Goal: Complete application form: Complete application form

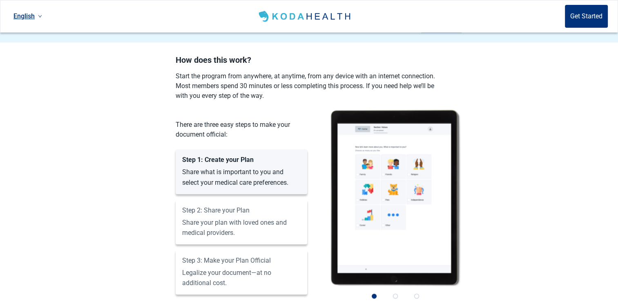
scroll to position [653, 0]
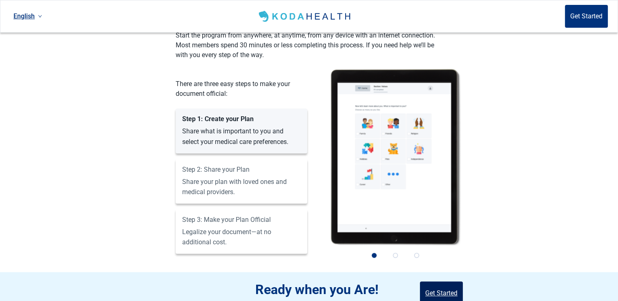
click at [440, 282] on button "Get Started" at bounding box center [441, 293] width 43 height 23
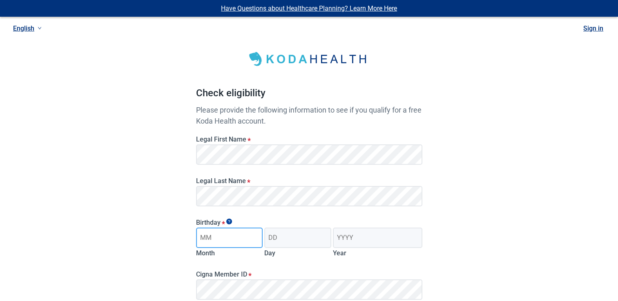
click at [242, 231] on input "Month" at bounding box center [229, 238] width 67 height 20
type input "09"
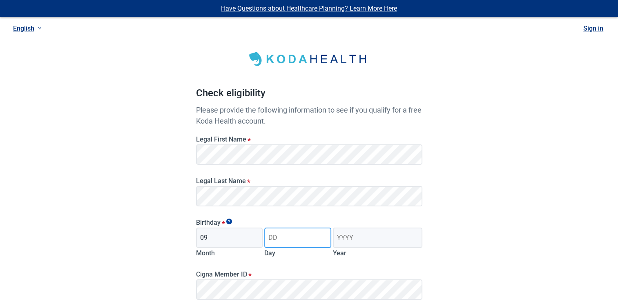
click at [271, 236] on input "Day" at bounding box center [297, 238] width 67 height 20
type input "15"
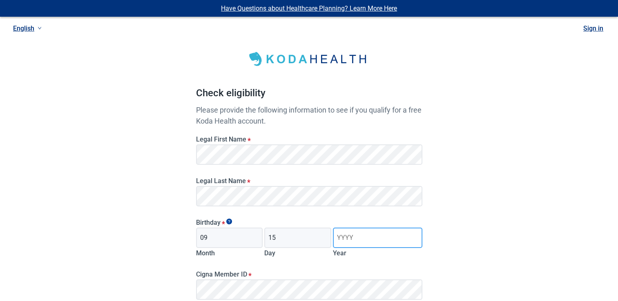
click at [337, 233] on input "Year" at bounding box center [377, 238] width 89 height 20
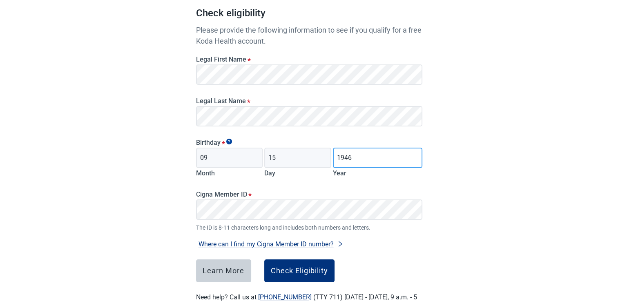
scroll to position [82, 0]
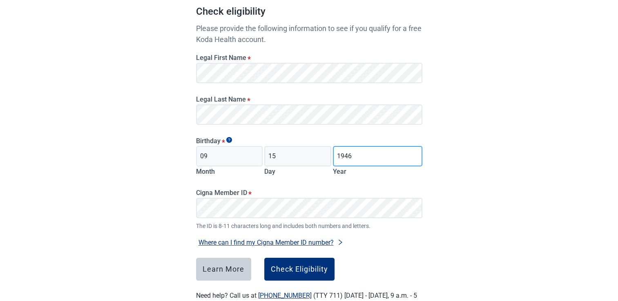
type input "1946"
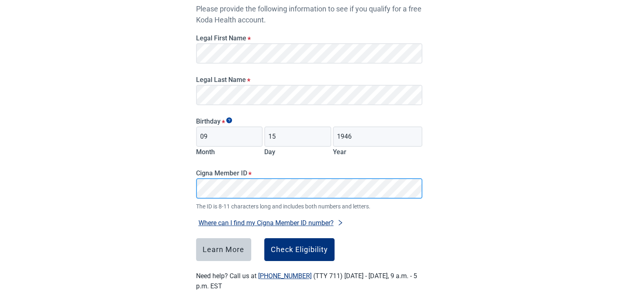
scroll to position [111, 0]
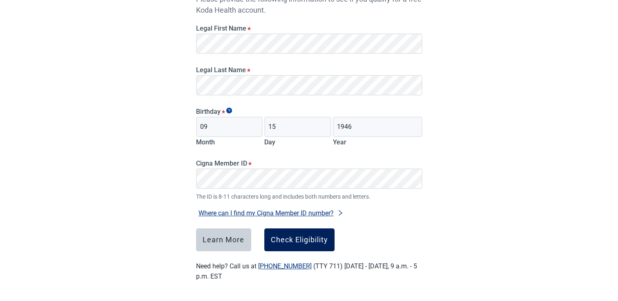
click at [307, 240] on div "Check Eligibility" at bounding box center [299, 240] width 57 height 8
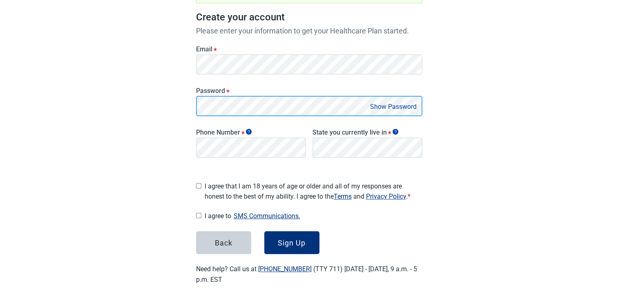
scroll to position [125, 0]
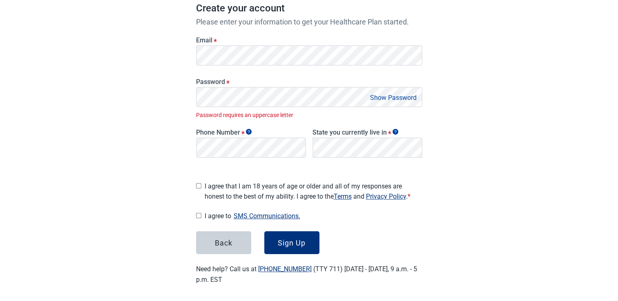
click at [382, 94] on button "Show Password" at bounding box center [393, 97] width 51 height 11
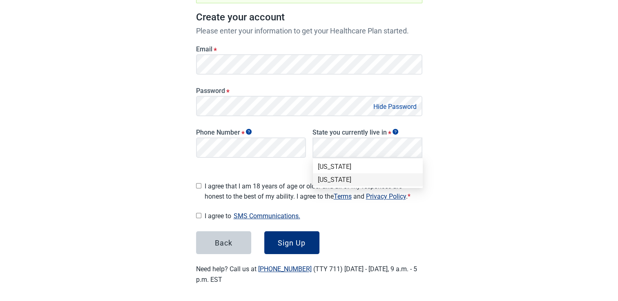
click at [330, 180] on div "[US_STATE]" at bounding box center [368, 180] width 100 height 9
click at [197, 183] on input "I agree that I am 18 years of age or older and all of my responses are honest t…" at bounding box center [198, 185] width 5 height 5
checkbox input "true"
click at [199, 213] on input "I agree to SMS Communications." at bounding box center [198, 215] width 5 height 5
checkbox input "true"
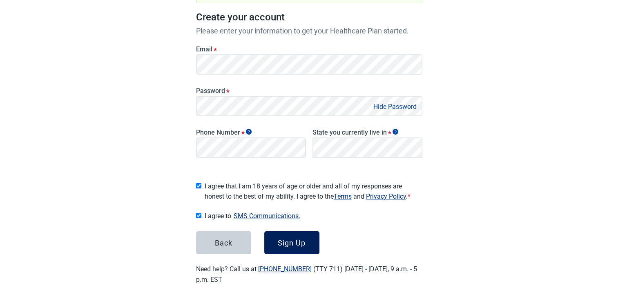
click at [297, 239] on div "Sign Up" at bounding box center [292, 243] width 28 height 8
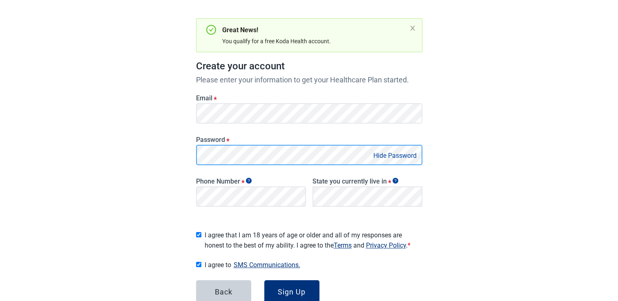
scroll to position [82, 0]
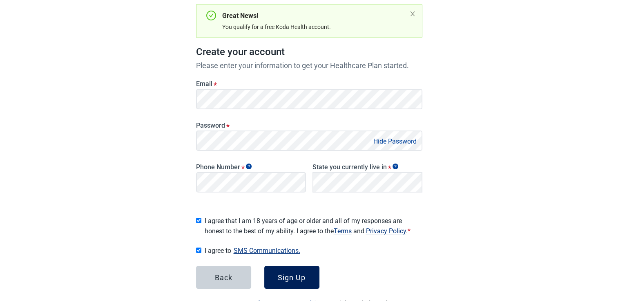
click at [300, 277] on div "Sign Up" at bounding box center [292, 278] width 28 height 8
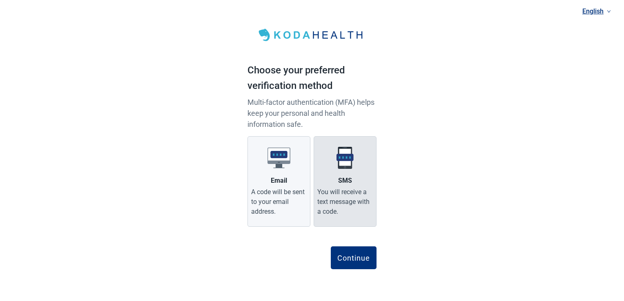
click at [340, 164] on img "Main content" at bounding box center [345, 158] width 23 height 23
click at [0, 0] on input "SMS You will receive a text message with a code." at bounding box center [0, 0] width 0 height 0
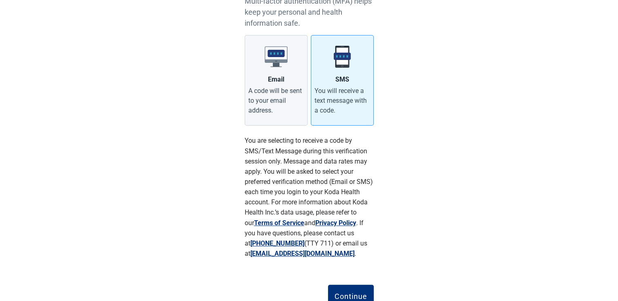
scroll to position [123, 0]
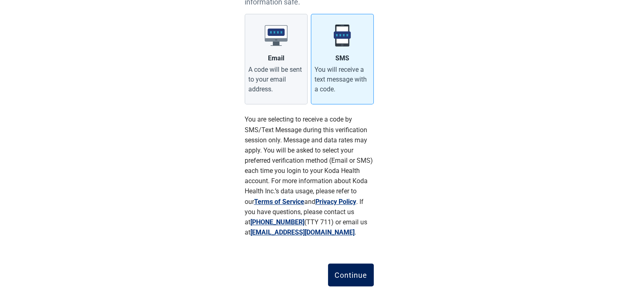
click at [347, 272] on div "Continue" at bounding box center [351, 275] width 33 height 8
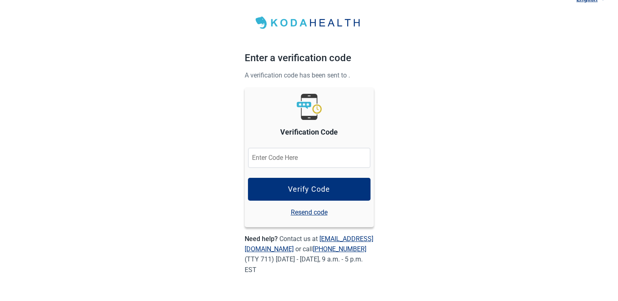
scroll to position [11, 0]
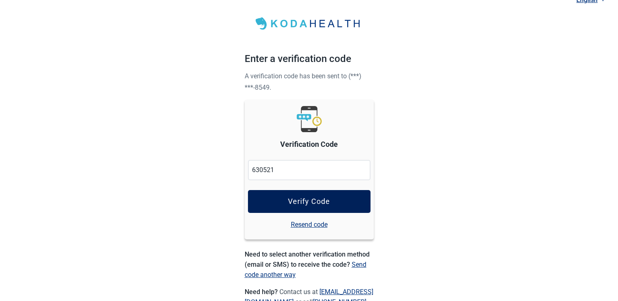
type input "630521"
click at [319, 198] on div "Verify Code" at bounding box center [309, 202] width 42 height 8
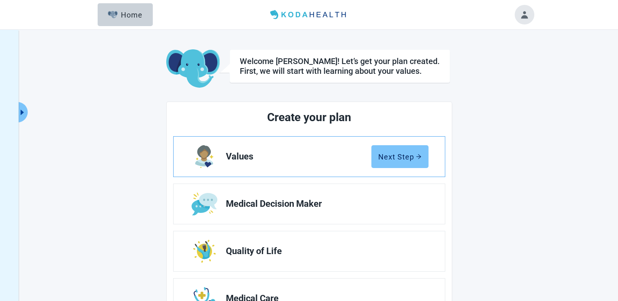
click at [407, 155] on div "Next Step" at bounding box center [399, 157] width 43 height 8
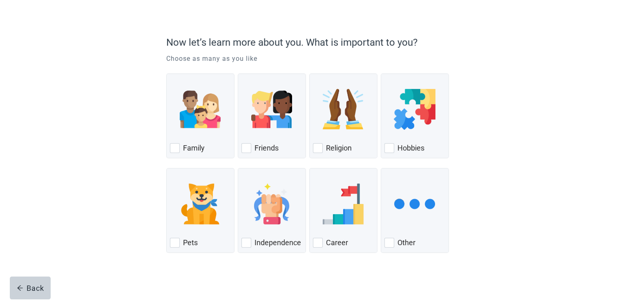
scroll to position [49, 0]
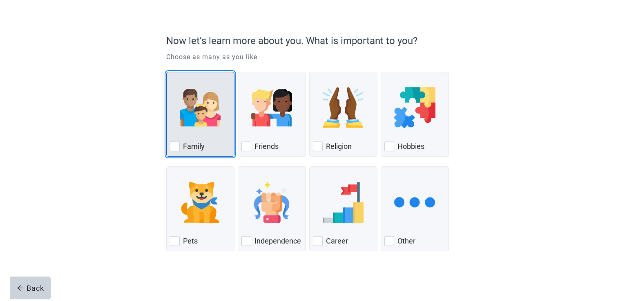
click at [176, 148] on div "Family, checkbox, not checked" at bounding box center [175, 147] width 10 height 10
click at [167, 72] on input "Family" at bounding box center [166, 72] width 0 height 0
checkbox input "true"
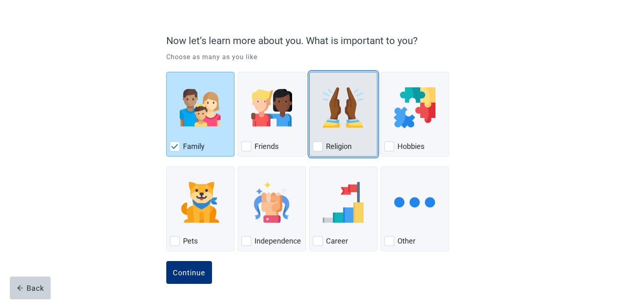
click at [318, 147] on div "Religion, checkbox, not checked" at bounding box center [318, 147] width 10 height 10
click at [310, 72] on input "Religion" at bounding box center [309, 72] width 0 height 0
checkbox input "true"
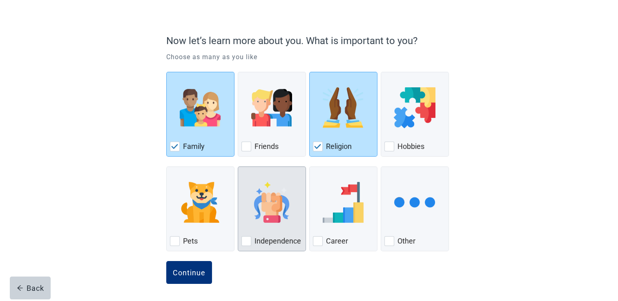
click at [247, 241] on div "Independence, checkbox, not checked" at bounding box center [246, 241] width 10 height 10
click at [238, 167] on input "Independence" at bounding box center [238, 167] width 0 height 0
checkbox input "true"
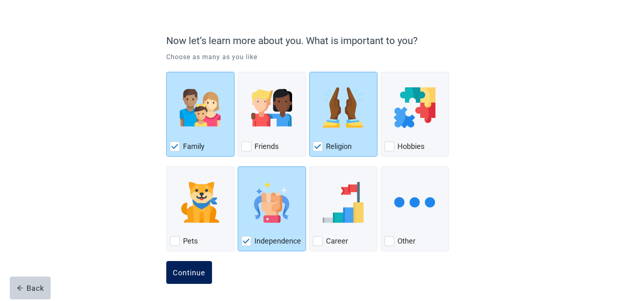
click at [190, 273] on div "Continue" at bounding box center [189, 273] width 33 height 8
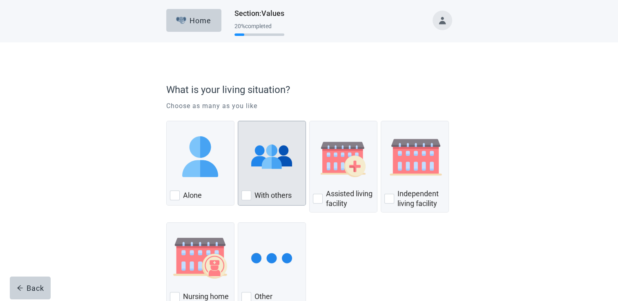
click at [248, 197] on div "With Others, checkbox, not checked" at bounding box center [246, 196] width 10 height 10
click at [238, 121] on input "With others" at bounding box center [238, 121] width 0 height 0
checkbox input "true"
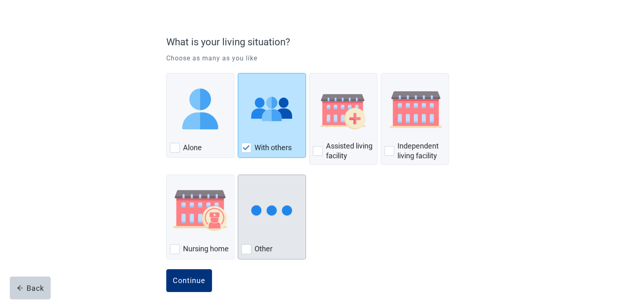
scroll to position [56, 0]
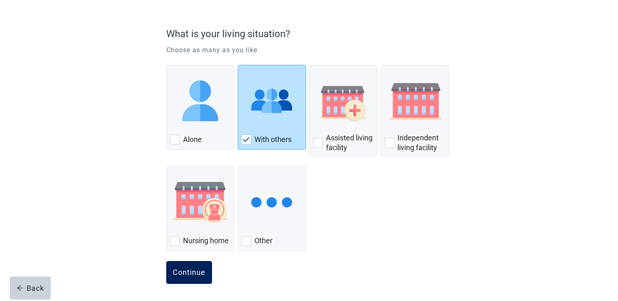
click at [194, 269] on div "Continue" at bounding box center [189, 273] width 33 height 8
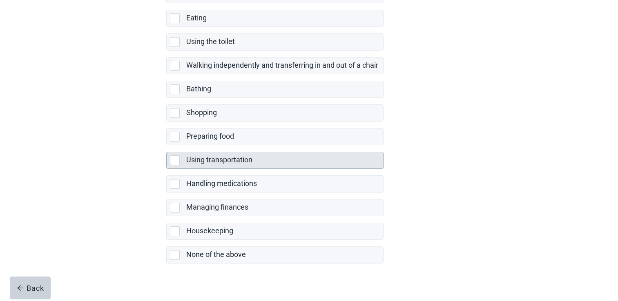
scroll to position [148, 0]
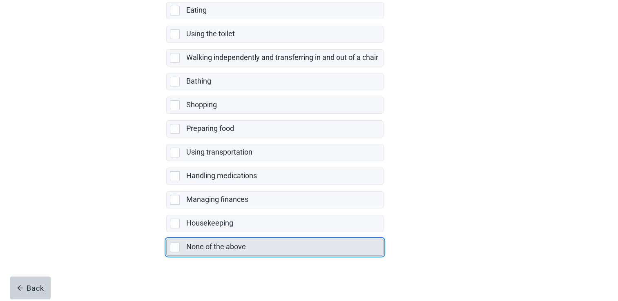
click at [175, 248] on div "None of the above, checkbox, not selected" at bounding box center [175, 248] width 10 height 10
click at [167, 233] on input "None of the above" at bounding box center [166, 232] width 0 height 0
checkbox input "true"
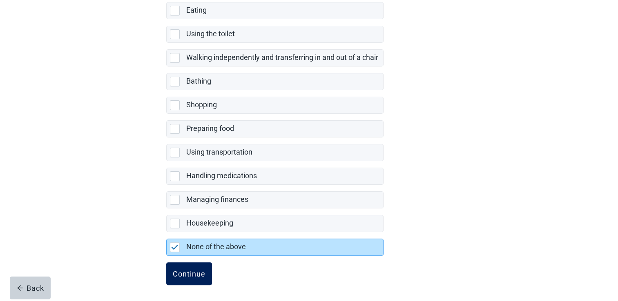
click at [181, 272] on div "Continue" at bounding box center [189, 274] width 33 height 8
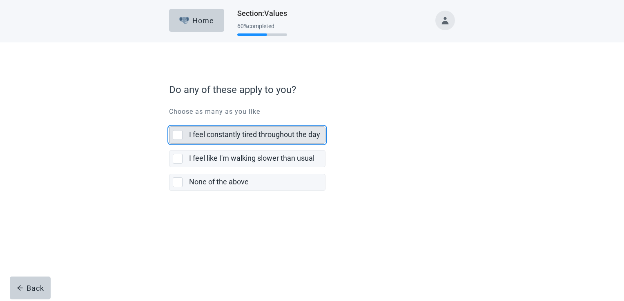
click at [177, 134] on div "I feel constantly tired throughout the day, checkbox, not selected" at bounding box center [178, 135] width 10 height 10
click at [169, 120] on input "I feel constantly tired throughout the day" at bounding box center [169, 120] width 0 height 0
checkbox input "true"
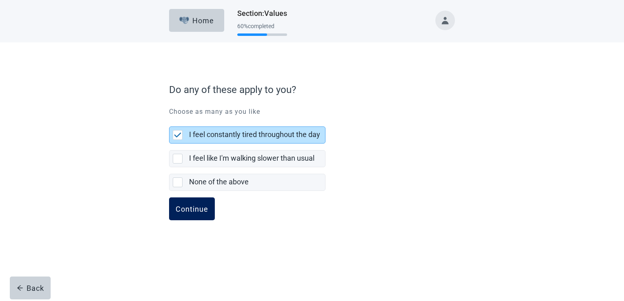
click at [188, 208] on div "Continue" at bounding box center [192, 209] width 33 height 8
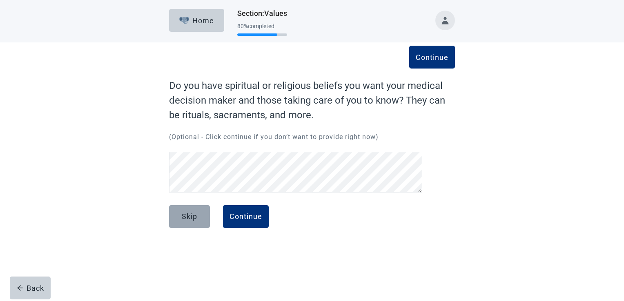
click at [191, 217] on div "Skip" at bounding box center [190, 217] width 16 height 8
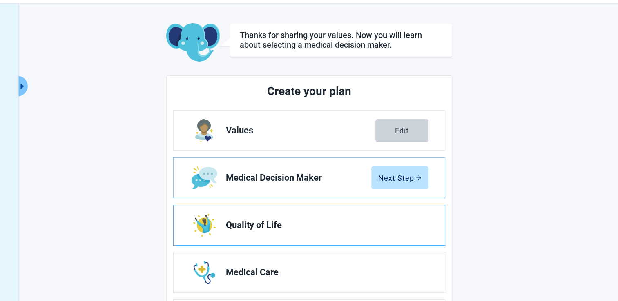
scroll to position [41, 0]
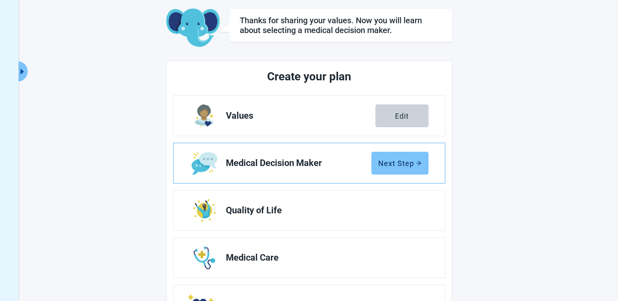
click at [394, 163] on div "Next Step" at bounding box center [399, 163] width 43 height 8
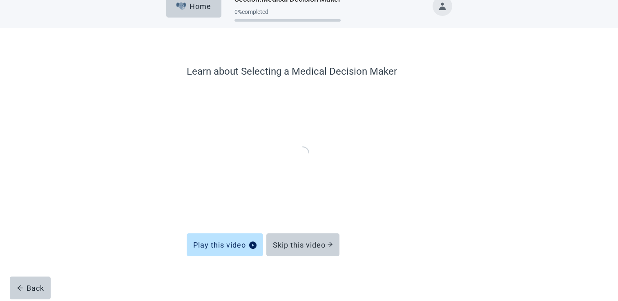
scroll to position [13, 0]
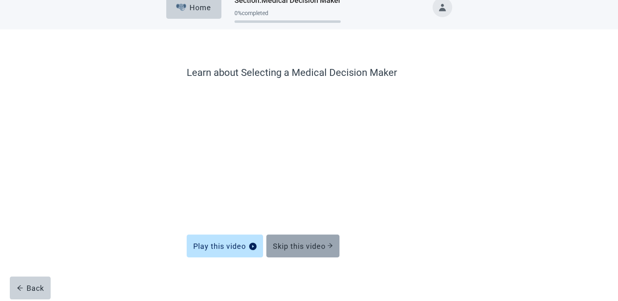
click at [308, 245] on div "Skip this video" at bounding box center [303, 246] width 60 height 8
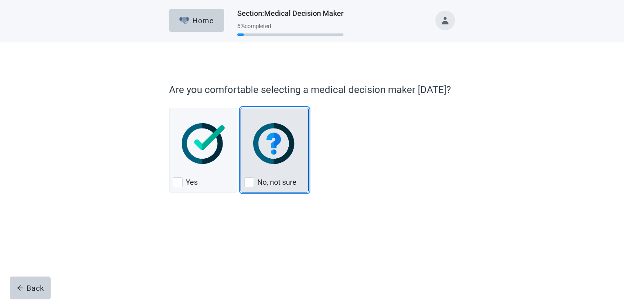
click at [253, 184] on div "No, not sure, checkbox, not checked" at bounding box center [249, 183] width 10 height 10
click at [241, 108] on input "No, not sure" at bounding box center [241, 108] width 0 height 0
checkbox input "true"
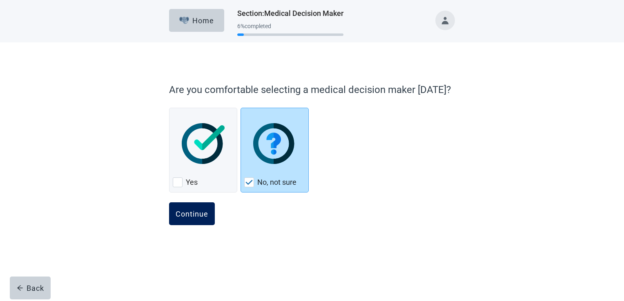
click at [185, 215] on div "Continue" at bounding box center [192, 214] width 33 height 8
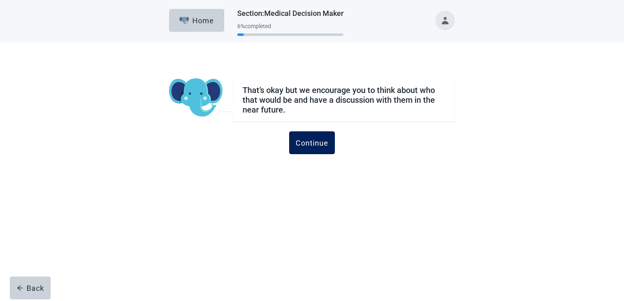
click at [316, 139] on div "Continue" at bounding box center [312, 143] width 33 height 8
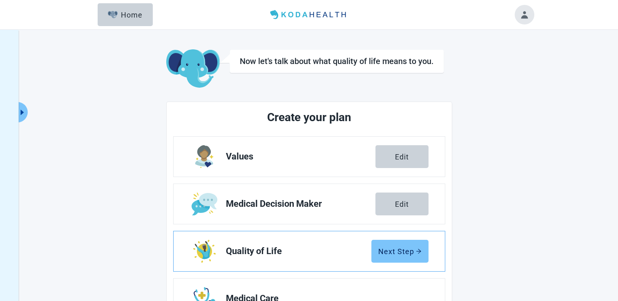
click at [386, 248] on div "Next Step" at bounding box center [399, 252] width 43 height 8
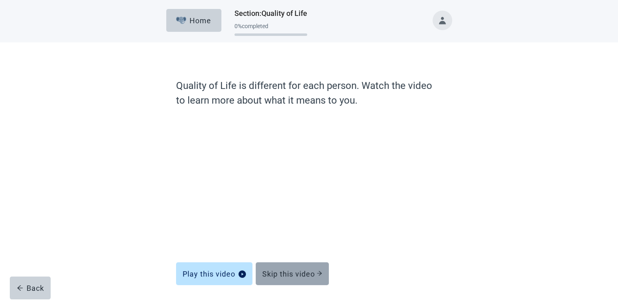
click at [306, 272] on div "Skip this video" at bounding box center [292, 274] width 60 height 8
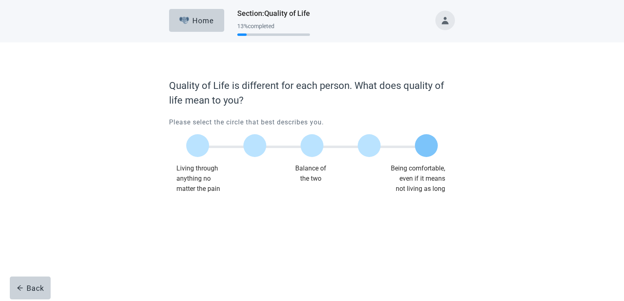
click at [423, 146] on label "Main content" at bounding box center [426, 145] width 23 height 23
click at [426, 146] on input "Quality of life scale: 100 out of 100. Being comfortable, even if it means not …" at bounding box center [426, 146] width 0 height 0
click at [198, 209] on div "Continue" at bounding box center [192, 211] width 33 height 8
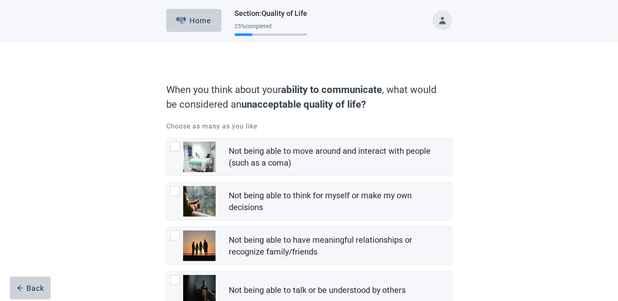
scroll to position [82, 0]
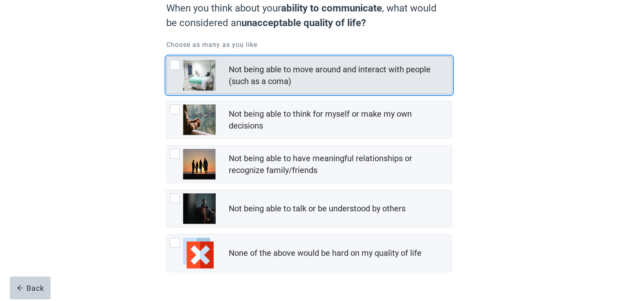
click at [177, 66] on div "Not being able to move around and interact with people (such as a coma), checkb…" at bounding box center [175, 65] width 10 height 10
click at [167, 57] on input "Not being able to move around and interact with people (such as a coma)" at bounding box center [166, 56] width 0 height 0
checkbox input "true"
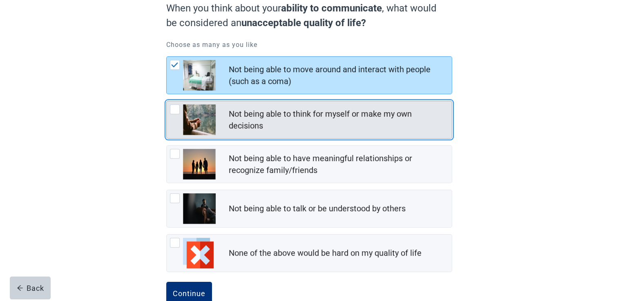
click at [178, 110] on div "Not being able to think for myself or make my own decisions, checkbox, not chec…" at bounding box center [175, 110] width 10 height 10
click at [167, 101] on input "Not being able to think for myself or make my own decisions" at bounding box center [166, 101] width 0 height 0
checkbox input "true"
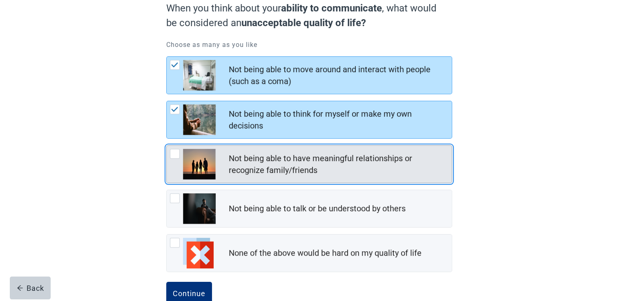
click at [176, 154] on div "Not being able to have meaningful relationships or recognize family/friends, ch…" at bounding box center [175, 154] width 10 height 10
click at [167, 146] on input "Not being able to have meaningful relationships or recognize family/friends" at bounding box center [166, 145] width 0 height 0
checkbox input "true"
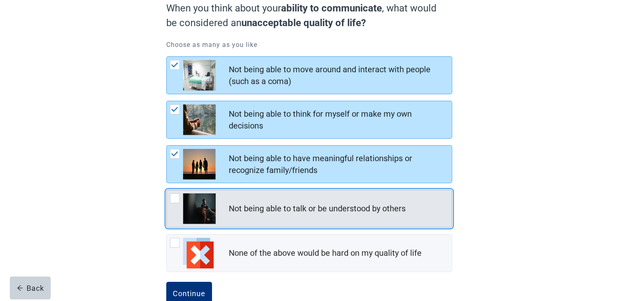
click at [176, 199] on div "Not being able to talk or be understood by others, checkbox, not checked" at bounding box center [175, 199] width 10 height 10
click at [167, 190] on input "Not being able to talk or be understood by others" at bounding box center [166, 190] width 0 height 0
checkbox input "true"
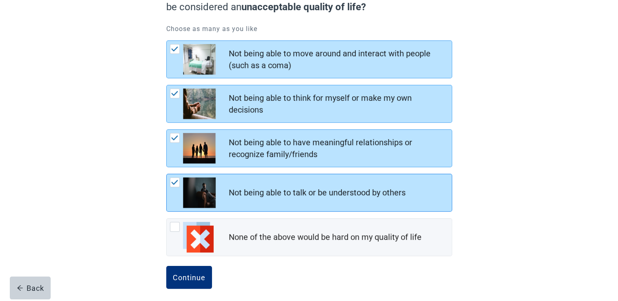
scroll to position [102, 0]
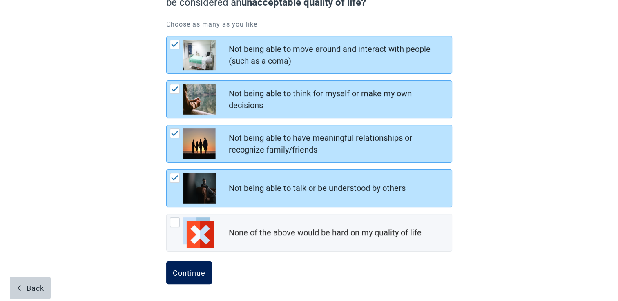
click at [196, 272] on div "Continue" at bounding box center [189, 273] width 33 height 8
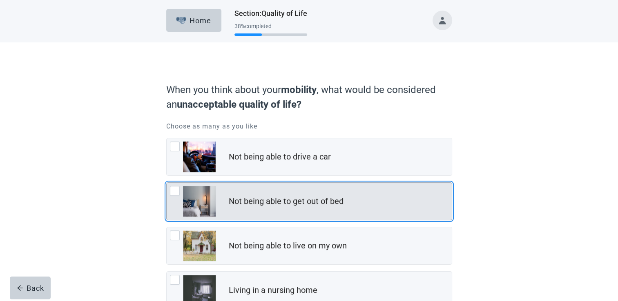
click at [173, 192] on div "Not being able to get out of bed, checkbox, not checked" at bounding box center [175, 191] width 10 height 10
click at [167, 183] on input "Not being able to get out of bed" at bounding box center [166, 183] width 0 height 0
checkbox input "true"
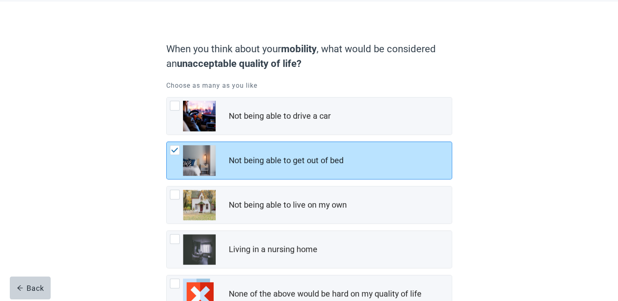
scroll to position [82, 0]
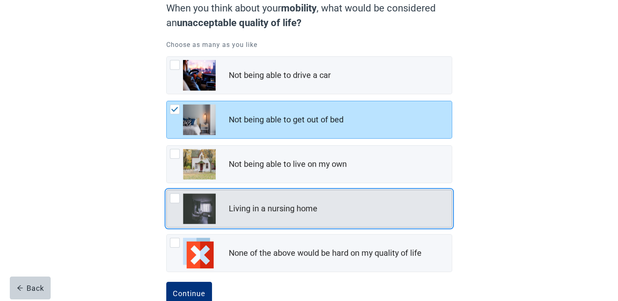
click at [178, 198] on div "Living in a nursing home, checkbox, not checked" at bounding box center [175, 199] width 10 height 10
click at [167, 190] on input "Living in a nursing home" at bounding box center [166, 190] width 0 height 0
checkbox input "true"
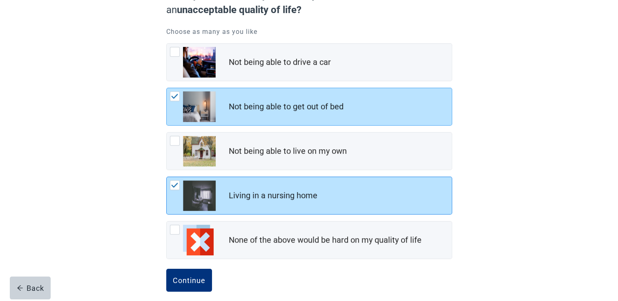
scroll to position [102, 0]
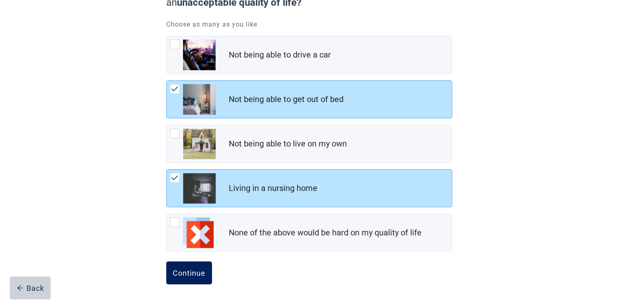
click at [193, 272] on div "Continue" at bounding box center [189, 273] width 33 height 8
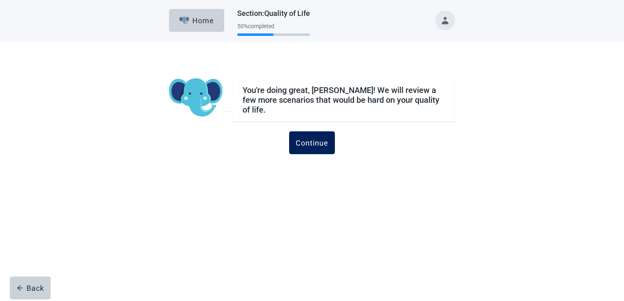
click at [301, 139] on div "Continue" at bounding box center [312, 143] width 33 height 8
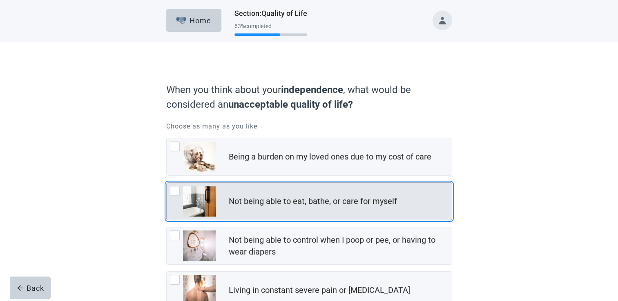
click at [172, 190] on div "Not being able to eat, bathe, or care for myself, checkbox, not checked" at bounding box center [175, 191] width 10 height 10
click at [167, 183] on input "Not being able to eat, bathe, or care for myself" at bounding box center [166, 183] width 0 height 0
checkbox input "true"
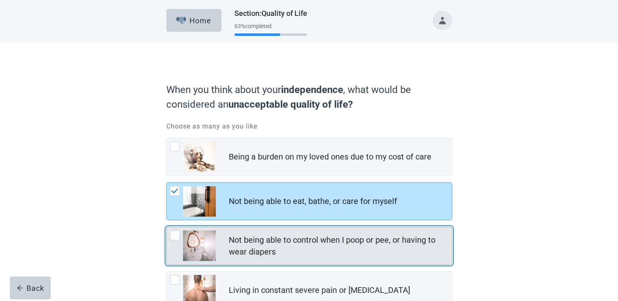
click at [172, 234] on div "Not being able to control when I poop or pee, or having to wear diapers, checkb…" at bounding box center [175, 236] width 10 height 10
click at [167, 227] on input "Not being able to control when I poop or pee, or having to wear diapers" at bounding box center [166, 227] width 0 height 0
checkbox input "true"
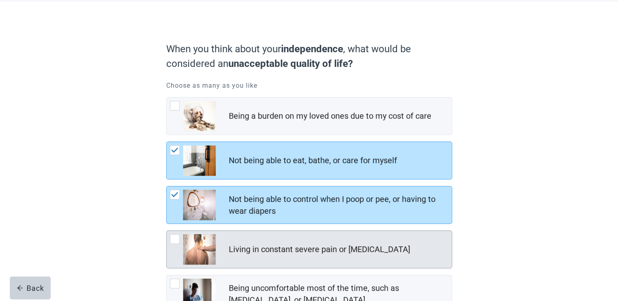
scroll to position [82, 0]
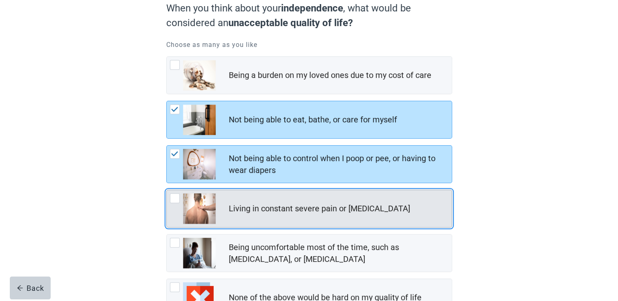
click at [176, 198] on div "Living in constant severe pain or shortness of breath, checkbox, not checked" at bounding box center [175, 199] width 10 height 10
click at [167, 190] on input "Living in constant severe pain or [MEDICAL_DATA]" at bounding box center [166, 190] width 0 height 0
checkbox input "true"
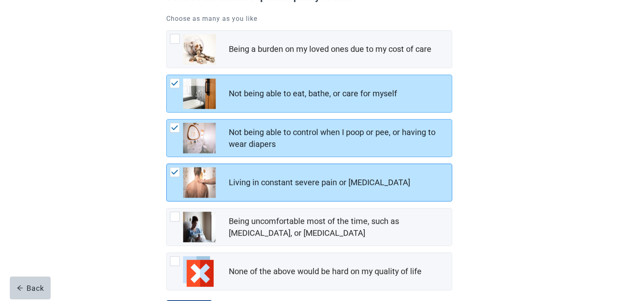
scroll to position [123, 0]
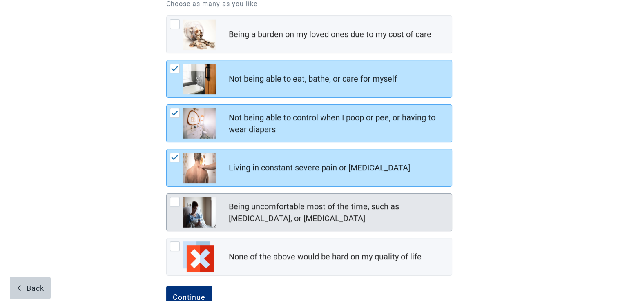
click at [176, 202] on div "Being uncomfortable most of the time, such as nausea, vomiting, or diarrhea, ch…" at bounding box center [175, 202] width 10 height 10
click at [167, 194] on input "Being uncomfortable most of the time, such as [MEDICAL_DATA], or [MEDICAL_DATA]" at bounding box center [166, 194] width 0 height 0
checkbox input "true"
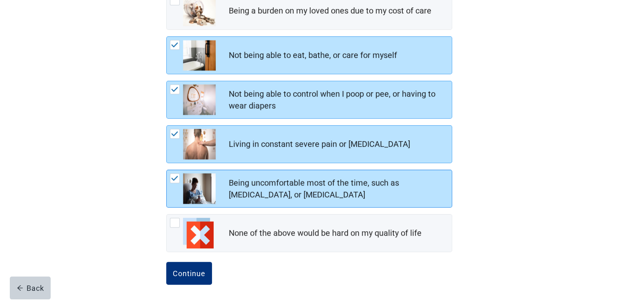
scroll to position [147, 0]
click at [190, 270] on div "Continue" at bounding box center [189, 273] width 33 height 8
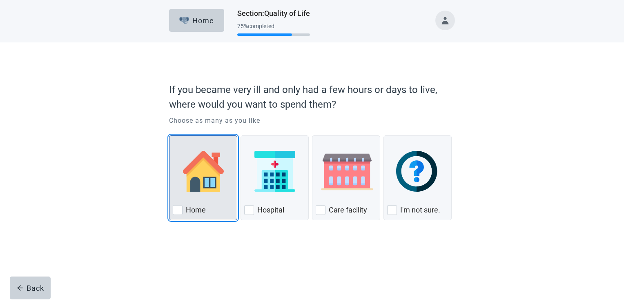
click at [180, 212] on div "Home, checkbox, not checked" at bounding box center [178, 210] width 10 height 10
click at [169, 136] on input "Home" at bounding box center [169, 136] width 0 height 0
checkbox input "true"
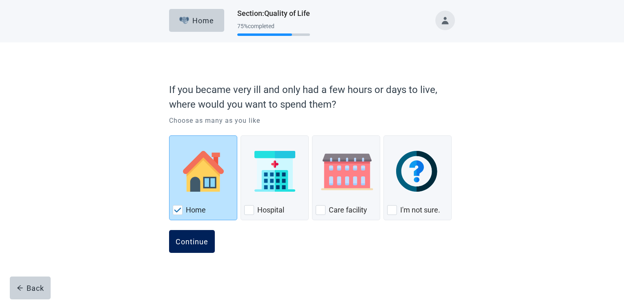
click at [196, 241] on div "Continue" at bounding box center [192, 242] width 33 height 8
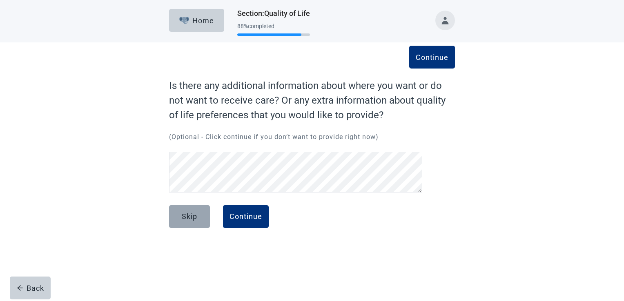
click at [187, 218] on div "Skip" at bounding box center [190, 217] width 16 height 8
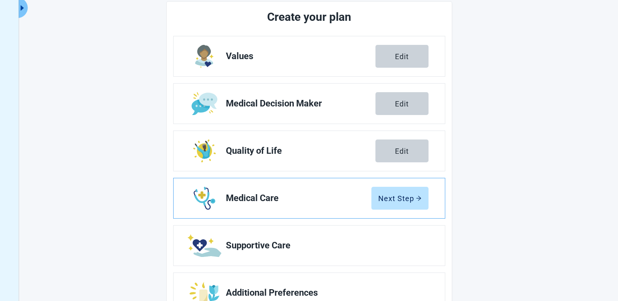
scroll to position [123, 0]
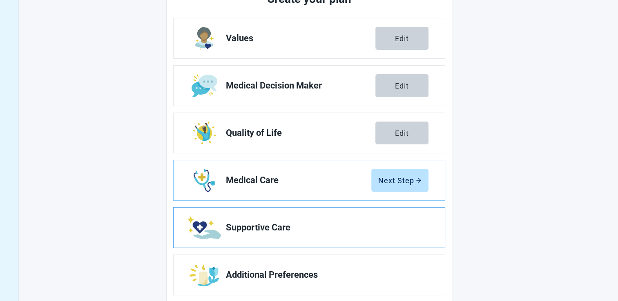
click at [273, 230] on span "Supportive Care" at bounding box center [324, 228] width 196 height 10
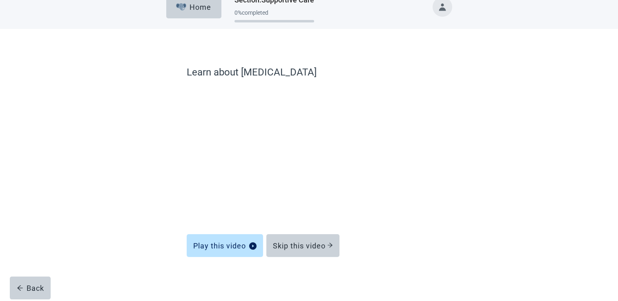
scroll to position [13, 0]
click at [304, 249] on div "Skip this video" at bounding box center [303, 246] width 60 height 8
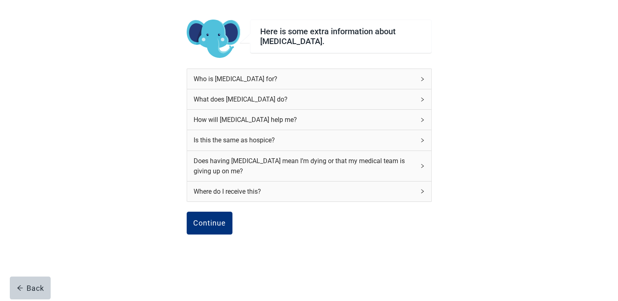
scroll to position [54, 0]
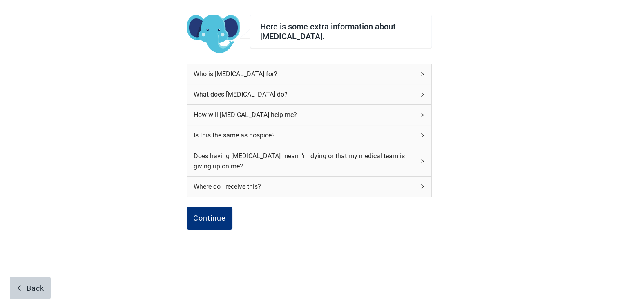
click at [415, 72] on div "Who is [MEDICAL_DATA] for?" at bounding box center [309, 74] width 244 height 20
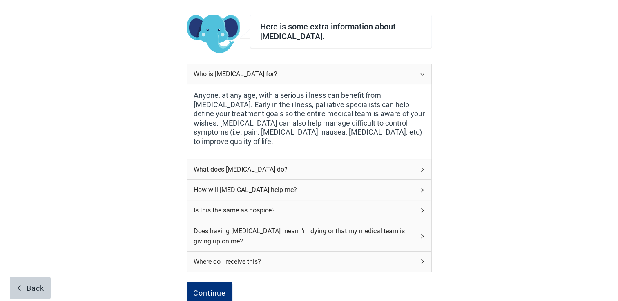
click at [397, 173] on div "What does [MEDICAL_DATA] do?" at bounding box center [304, 170] width 221 height 10
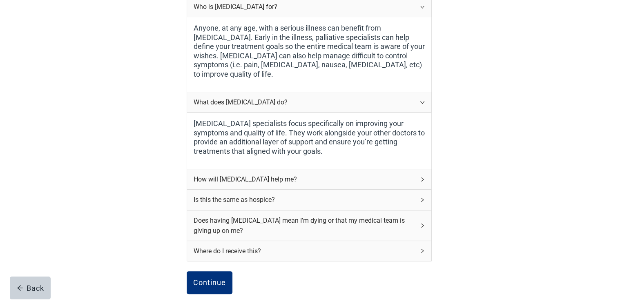
scroll to position [136, 0]
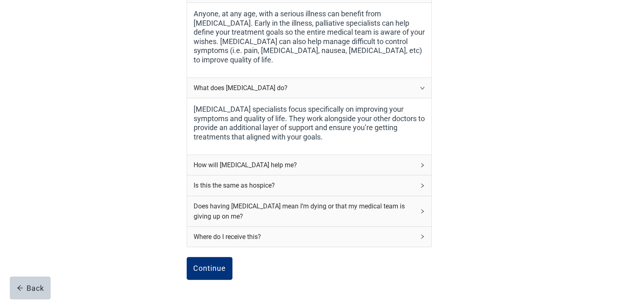
click at [412, 163] on div "How will [MEDICAL_DATA] help me?" at bounding box center [304, 165] width 221 height 10
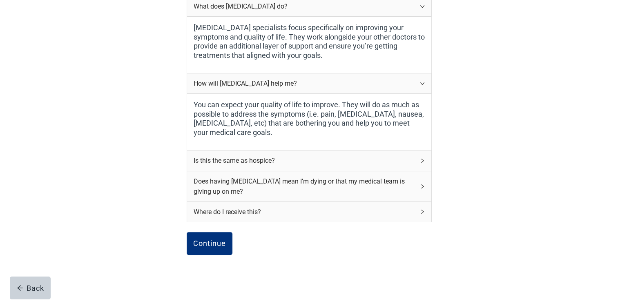
scroll to position [245, 0]
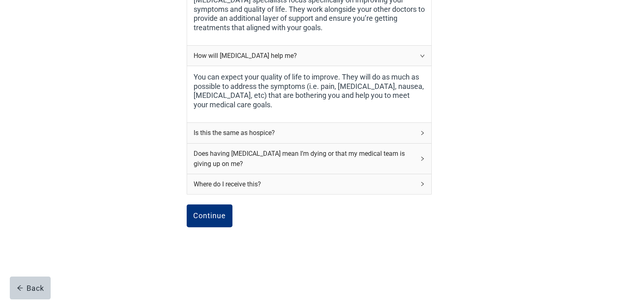
click at [421, 185] on icon "right" at bounding box center [422, 184] width 5 height 5
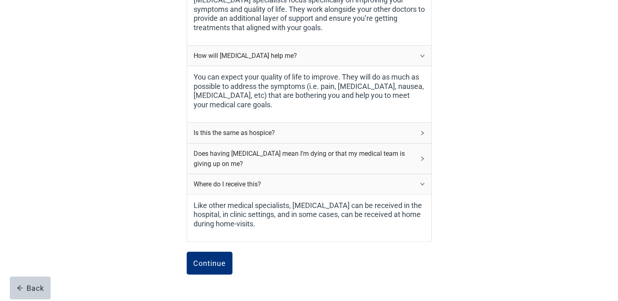
click at [412, 158] on div "Does having [MEDICAL_DATA] mean I’m dying or that my medical team is giving up …" at bounding box center [304, 159] width 221 height 20
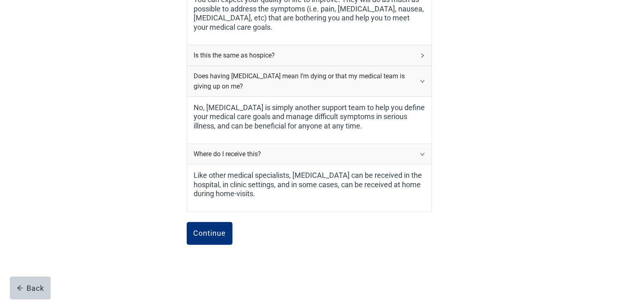
scroll to position [340, 0]
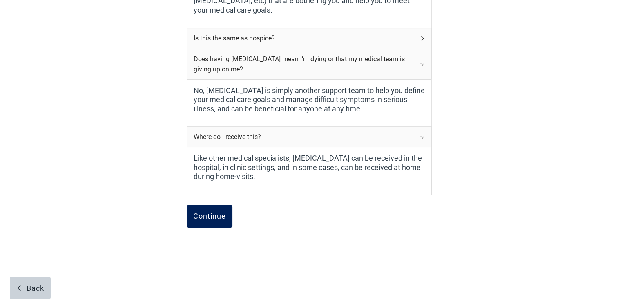
click at [199, 210] on button "Continue" at bounding box center [210, 216] width 46 height 23
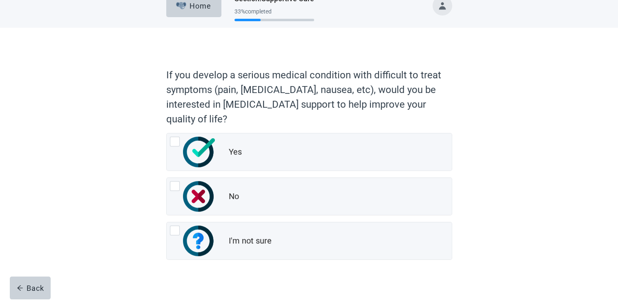
scroll to position [23, 0]
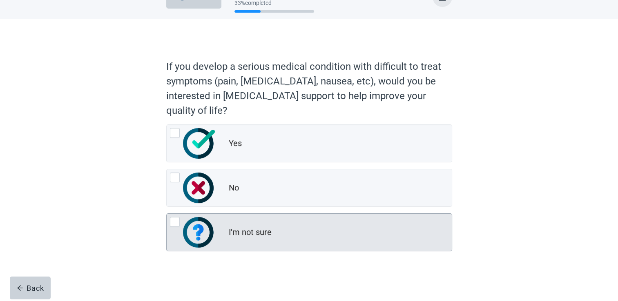
click at [175, 223] on div "I'm not sure, radio button, not checked" at bounding box center [175, 222] width 10 height 10
click at [167, 214] on input "I'm not sure" at bounding box center [166, 214] width 0 height 0
radio input "true"
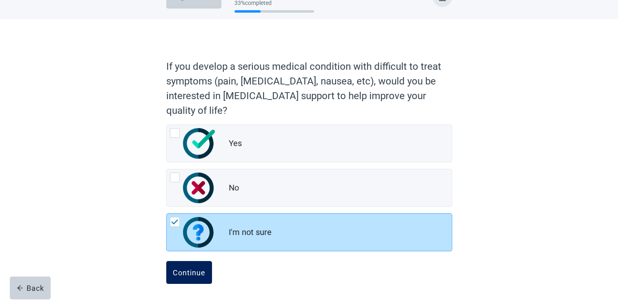
click at [190, 273] on div "Continue" at bounding box center [189, 273] width 33 height 8
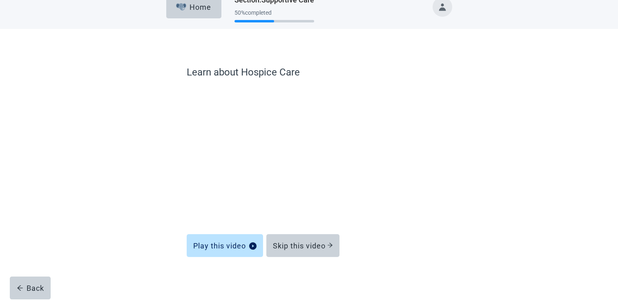
scroll to position [13, 0]
click at [310, 251] on button "Skip this video" at bounding box center [302, 246] width 73 height 23
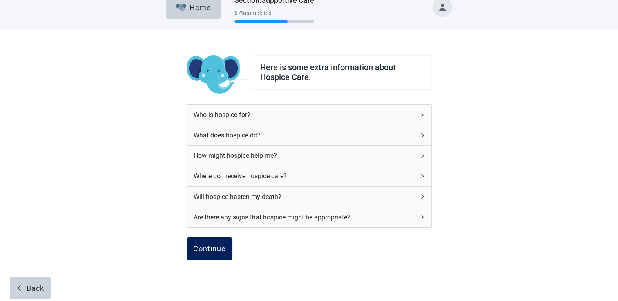
click at [214, 248] on div "Continue" at bounding box center [209, 249] width 33 height 8
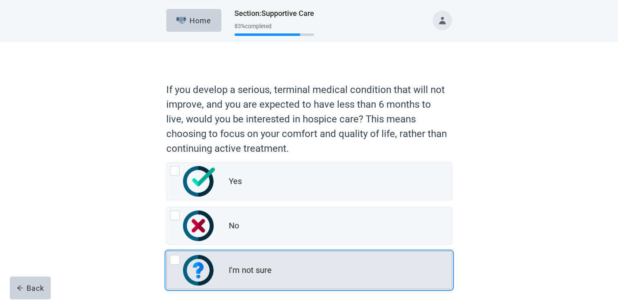
click at [176, 262] on div "I'm not sure, radio button, not checked" at bounding box center [175, 260] width 10 height 10
click at [167, 252] on input "I'm not sure" at bounding box center [166, 252] width 0 height 0
radio input "true"
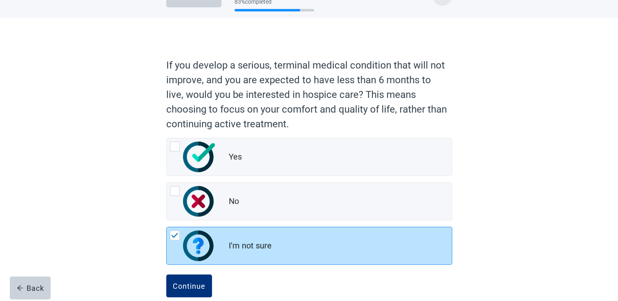
scroll to position [38, 0]
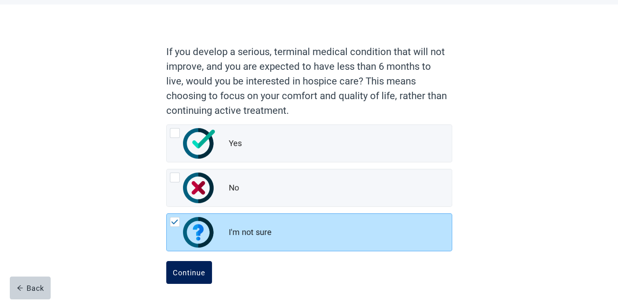
click at [203, 269] on div "Continue" at bounding box center [189, 273] width 33 height 8
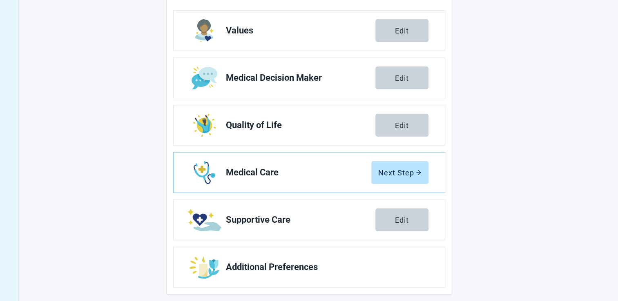
scroll to position [136, 0]
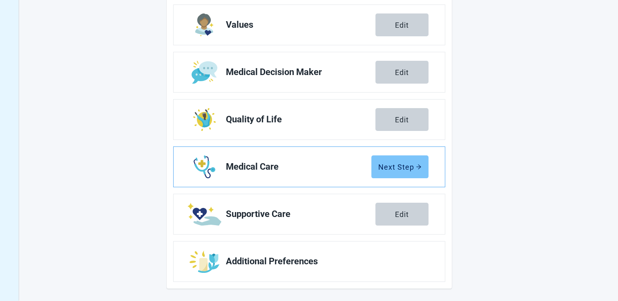
click at [374, 164] on button "Next Step" at bounding box center [399, 167] width 57 height 23
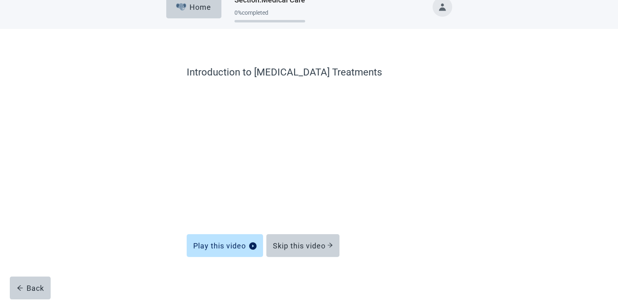
scroll to position [13, 0]
click at [311, 248] on div "Skip this video" at bounding box center [303, 246] width 60 height 8
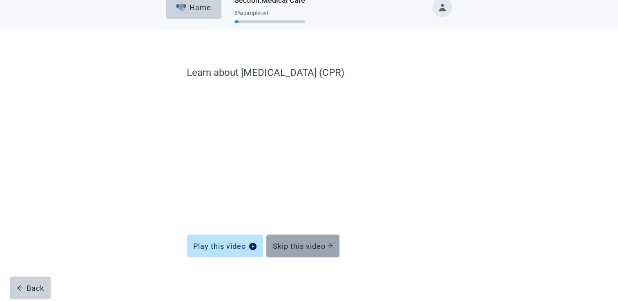
click at [310, 246] on div "Skip this video" at bounding box center [303, 246] width 60 height 8
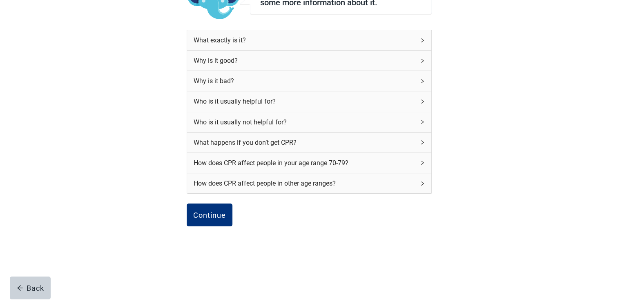
scroll to position [91, 0]
click at [199, 213] on div "Continue" at bounding box center [209, 215] width 33 height 8
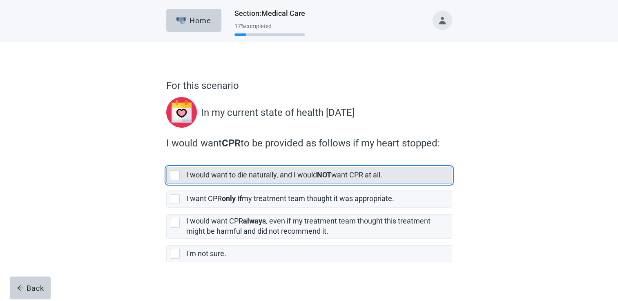
click at [173, 177] on div "[object Object], checkbox, not selected" at bounding box center [175, 176] width 10 height 10
click at [167, 161] on input "I would want to die naturally, and I would NOT want CPR at all." at bounding box center [166, 161] width 0 height 0
checkbox input "true"
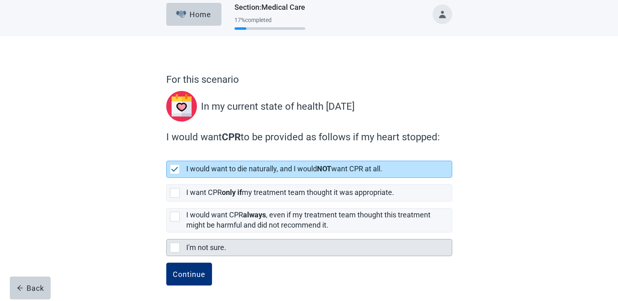
scroll to position [8, 0]
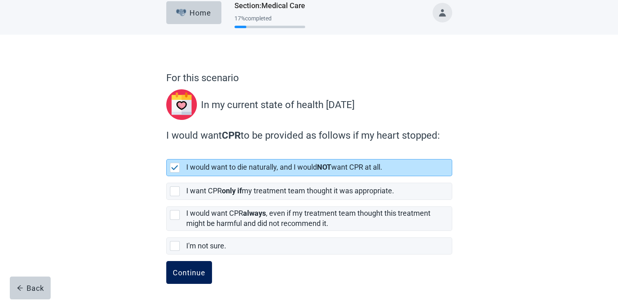
click at [196, 269] on div "Continue" at bounding box center [189, 273] width 33 height 8
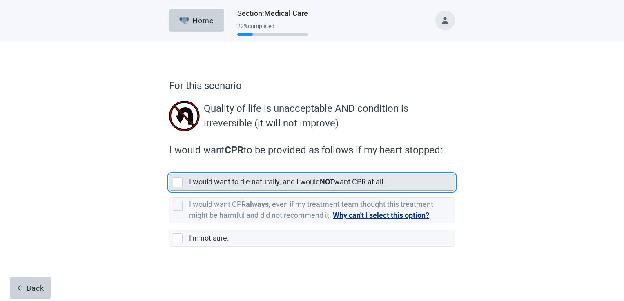
click at [178, 178] on div "[object Object], checkbox, not selected" at bounding box center [178, 183] width 10 height 10
click at [169, 168] on input "I would want to die naturally, and I would NOT want CPR at all." at bounding box center [169, 167] width 0 height 0
checkbox input "true"
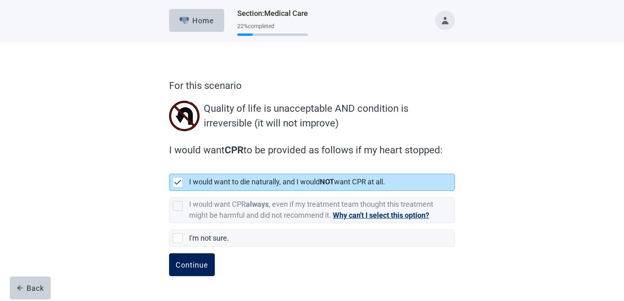
click at [196, 261] on div "Continue" at bounding box center [192, 265] width 33 height 8
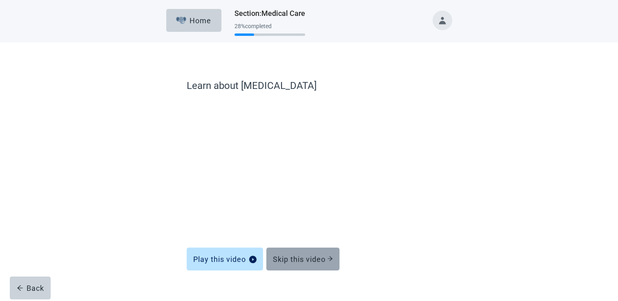
click at [290, 260] on div "Skip this video" at bounding box center [303, 259] width 60 height 8
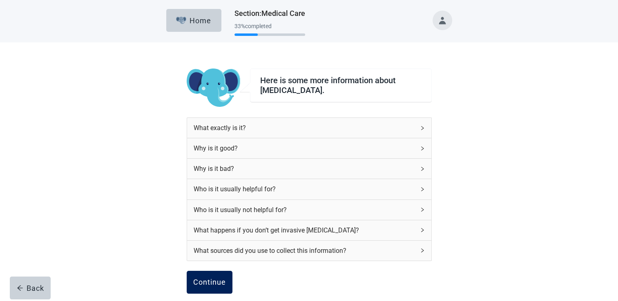
click at [207, 276] on button "Continue" at bounding box center [210, 282] width 46 height 23
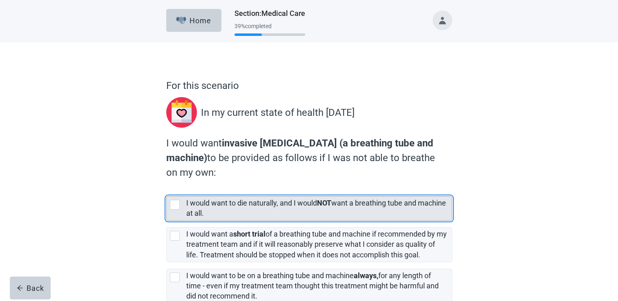
click at [176, 205] on div "[object Object], checkbox, not selected" at bounding box center [175, 205] width 10 height 10
click at [167, 190] on input "I would want to die naturally, and I would NOT want a breathing tube and machin…" at bounding box center [166, 190] width 0 height 0
checkbox input "true"
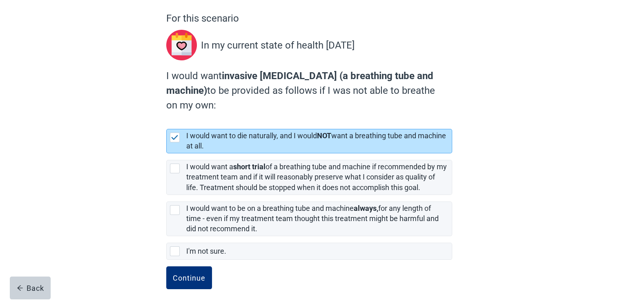
scroll to position [73, 0]
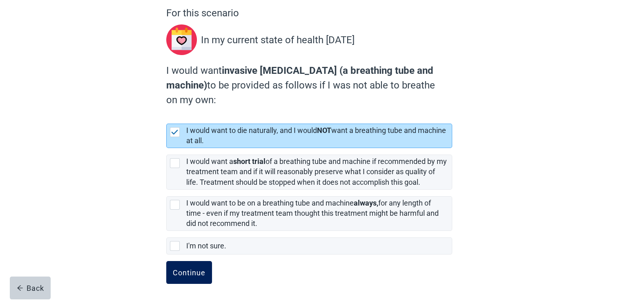
click at [204, 269] on div "Continue" at bounding box center [189, 273] width 33 height 8
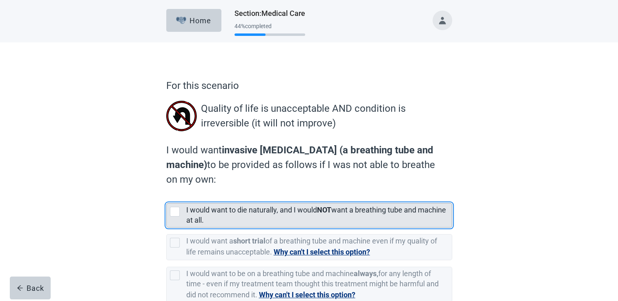
click at [177, 213] on div "[object Object], checkbox, not selected" at bounding box center [175, 212] width 10 height 10
click at [167, 197] on input "I would want to die naturally, and I would NOT want a breathing tube and machin…" at bounding box center [166, 197] width 0 height 0
checkbox input "true"
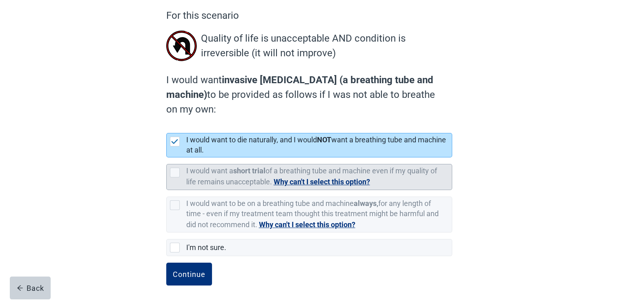
scroll to position [72, 0]
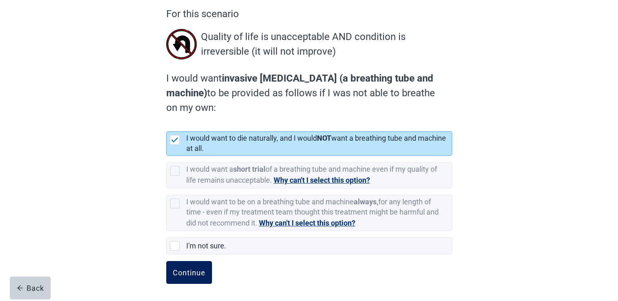
click at [197, 266] on button "Continue" at bounding box center [189, 272] width 46 height 23
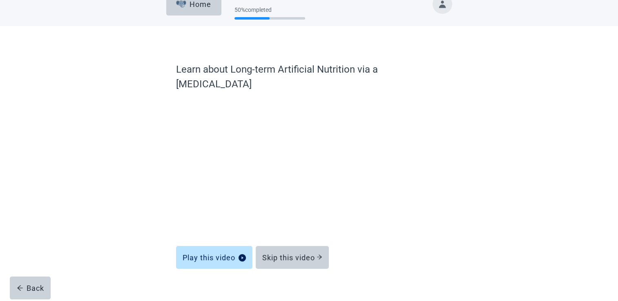
scroll to position [13, 0]
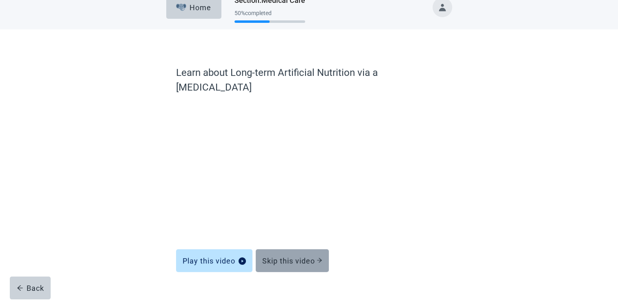
click at [305, 257] on div "Skip this video" at bounding box center [292, 261] width 60 height 8
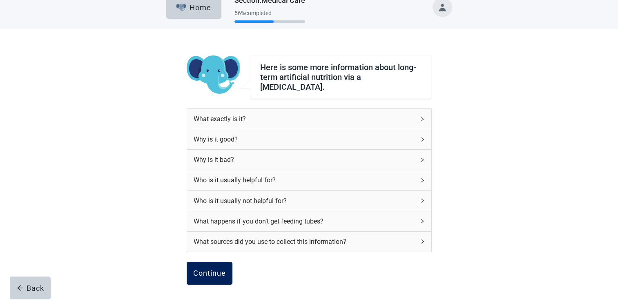
click at [211, 270] on div "Continue" at bounding box center [209, 274] width 33 height 8
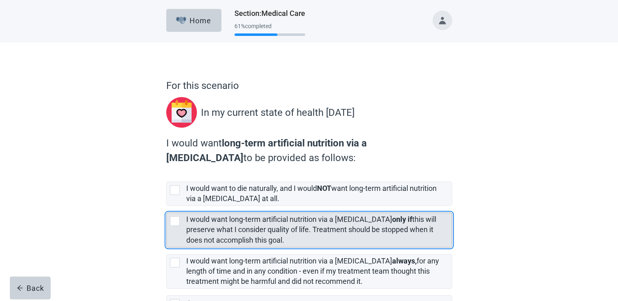
click at [176, 221] on div "[object Object], checkbox, not selected" at bounding box center [175, 221] width 10 height 10
click at [167, 207] on input "I would want long-term artificial nutrition via a [MEDICAL_DATA] only if this w…" at bounding box center [166, 206] width 0 height 0
checkbox input "true"
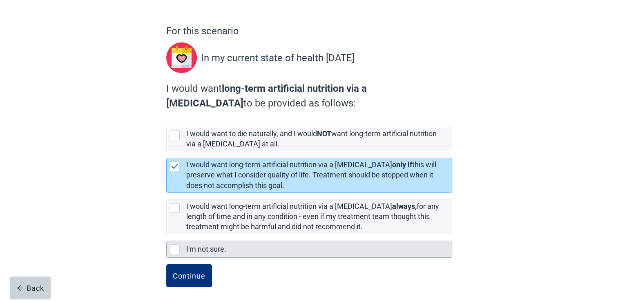
scroll to position [58, 0]
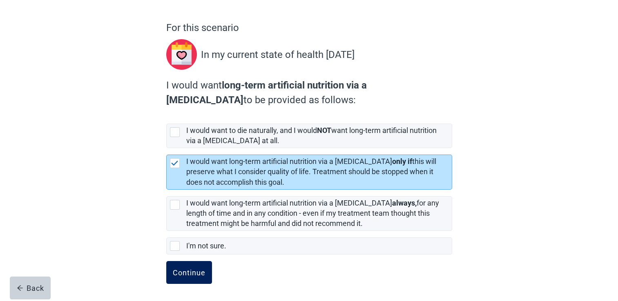
click at [201, 269] on div "Continue" at bounding box center [189, 273] width 33 height 8
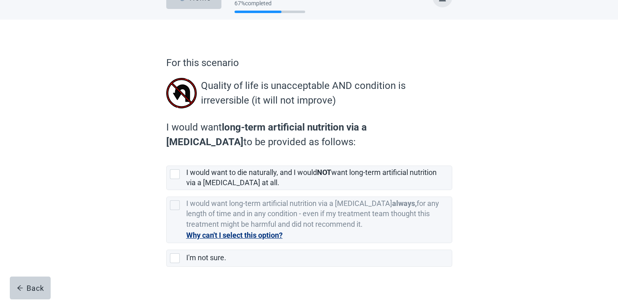
scroll to position [35, 0]
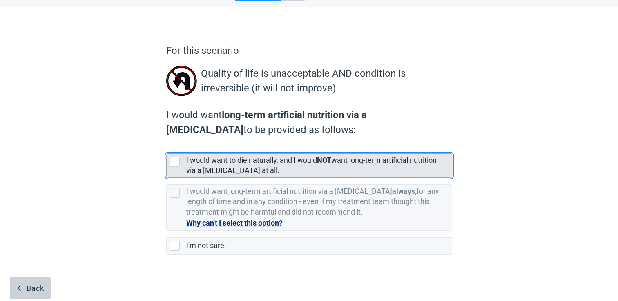
click at [173, 164] on div "[object Object], checkbox, not selected" at bounding box center [175, 162] width 10 height 10
click at [167, 147] on input "I would want to die naturally, and I would NOT want long-term artificial nutrit…" at bounding box center [166, 147] width 0 height 0
checkbox input "true"
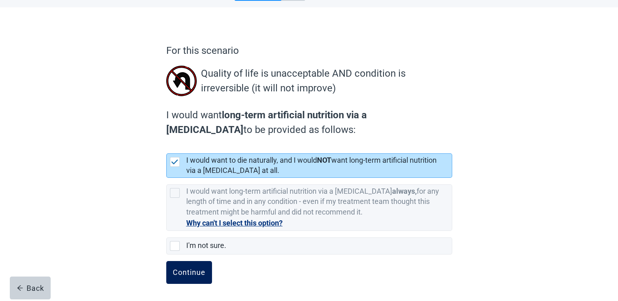
click at [193, 269] on div "Continue" at bounding box center [189, 273] width 33 height 8
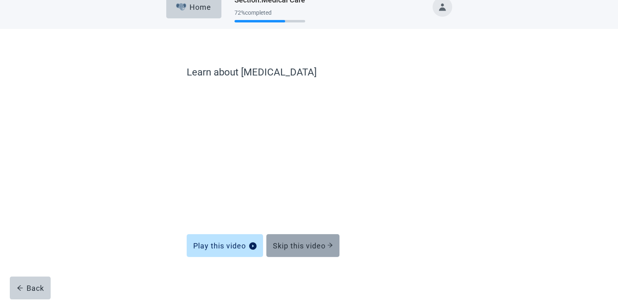
scroll to position [13, 0]
click at [308, 244] on div "Skip this video" at bounding box center [303, 246] width 60 height 8
